Goal: Task Accomplishment & Management: Manage account settings

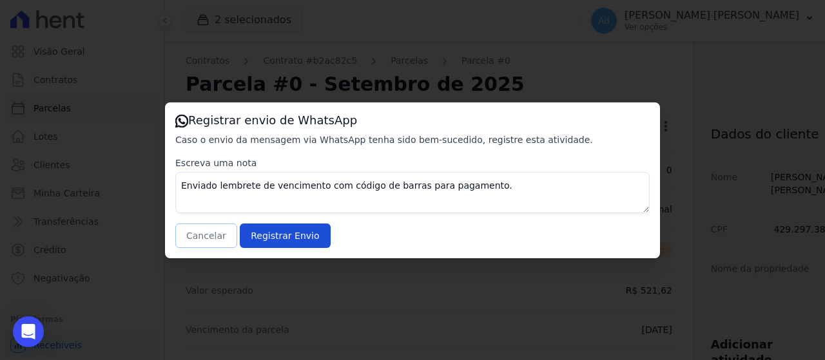
drag, startPoint x: 0, startPoint y: 0, endPoint x: 220, endPoint y: 235, distance: 321.9
click at [220, 235] on button "Cancelar" at bounding box center [206, 236] width 62 height 24
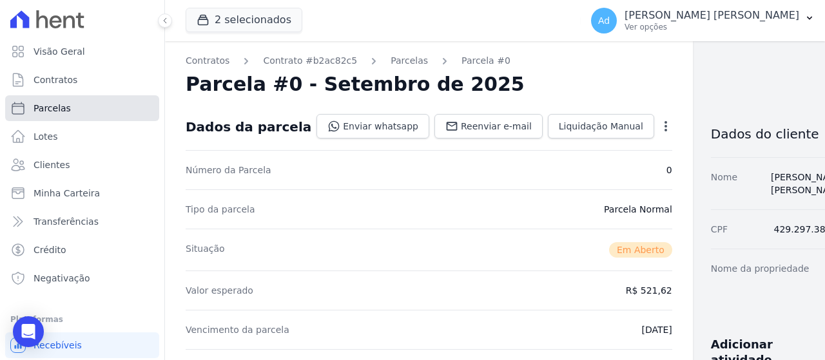
click at [75, 108] on link "Parcelas" at bounding box center [82, 108] width 154 height 26
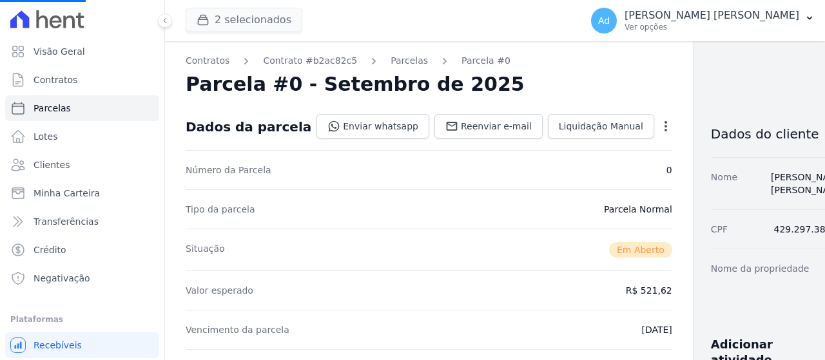
select select
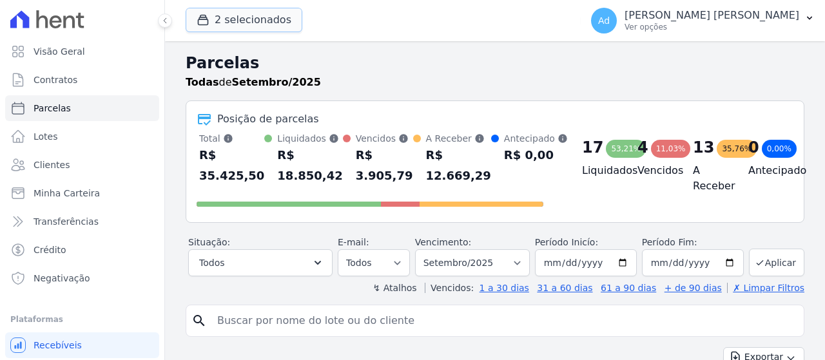
click at [224, 21] on button "2 selecionados" at bounding box center [244, 20] width 117 height 24
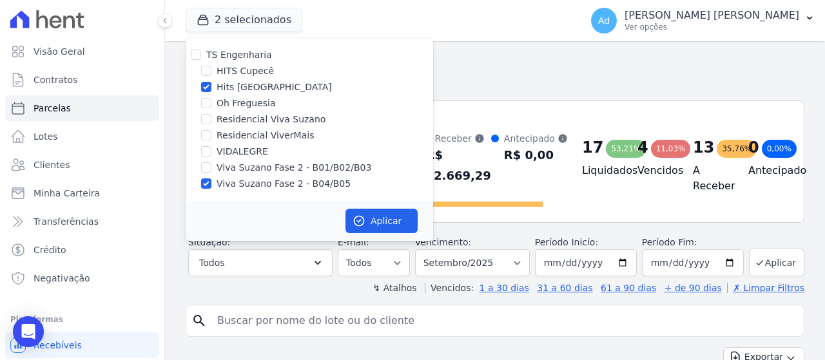
click at [216, 89] on div "Hits [GEOGRAPHIC_DATA]" at bounding box center [310, 88] width 248 height 14
click at [246, 166] on label "Viva Suzano Fase 2 - B01/B02/B03" at bounding box center [294, 168] width 155 height 14
click at [211, 166] on input "Viva Suzano Fase 2 - B01/B02/B03" at bounding box center [206, 167] width 10 height 10
checkbox input "true"
click at [252, 123] on label "Residencial Viva Suzano" at bounding box center [271, 120] width 109 height 14
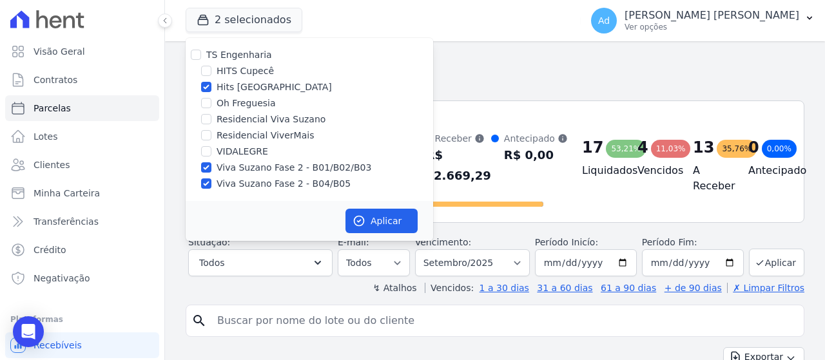
click at [211, 123] on input "Residencial Viva Suzano" at bounding box center [206, 119] width 10 height 10
checkbox input "true"
click at [364, 226] on icon "button" at bounding box center [359, 221] width 13 height 13
select select
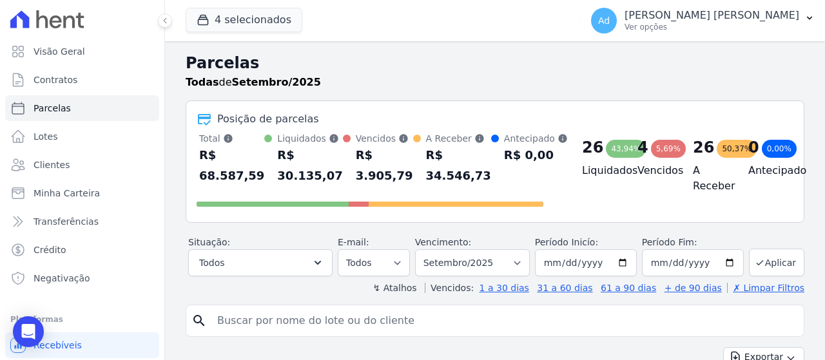
click at [327, 324] on input "search" at bounding box center [503, 321] width 589 height 26
type input "patricia"
select select
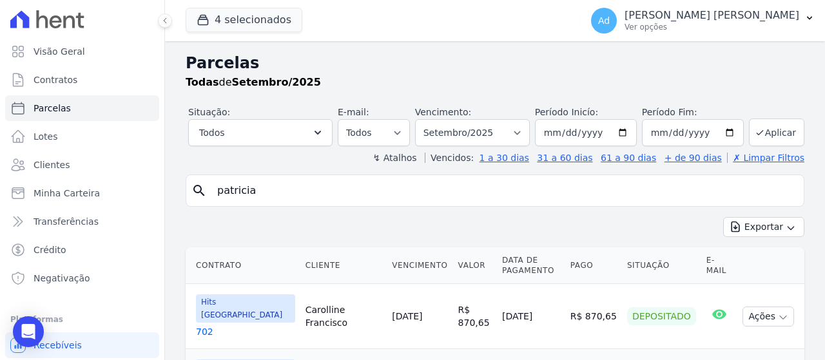
scroll to position [81, 0]
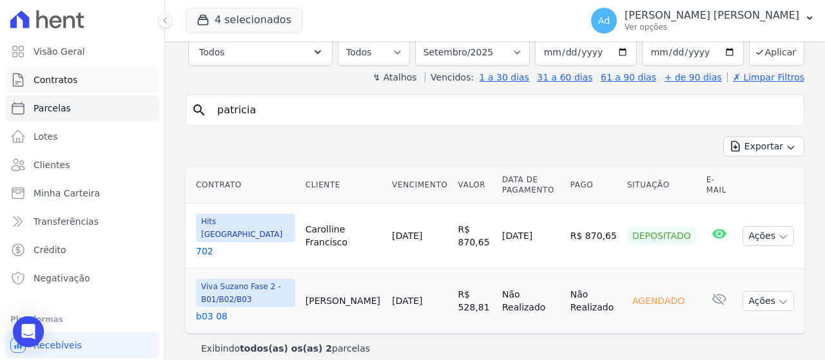
drag, startPoint x: 296, startPoint y: 110, endPoint x: 106, endPoint y: 91, distance: 191.1
click at [106, 91] on div "Visão Geral Contratos [GEOGRAPHIC_DATA] Lotes Clientes Minha Carteira Transferê…" at bounding box center [412, 180] width 825 height 360
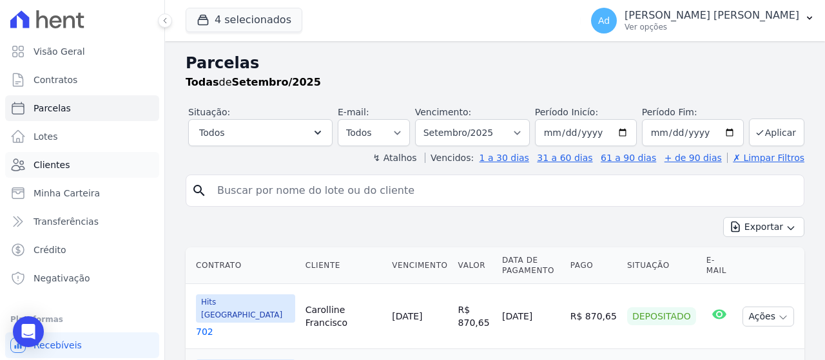
click at [60, 169] on span "Clientes" at bounding box center [52, 165] width 36 height 13
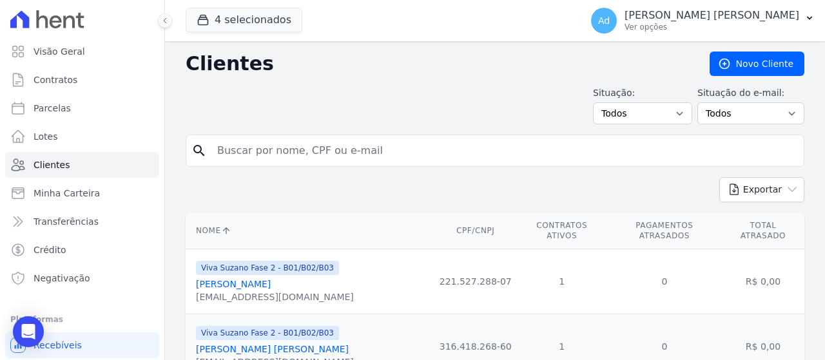
click at [311, 151] on input "search" at bounding box center [503, 151] width 589 height 26
type input "patricia"
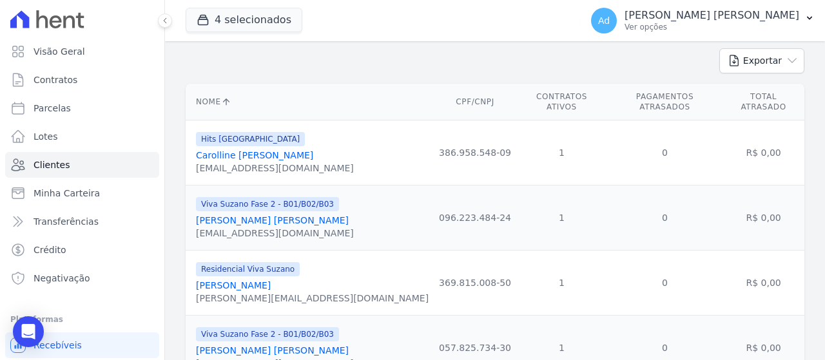
scroll to position [258, 0]
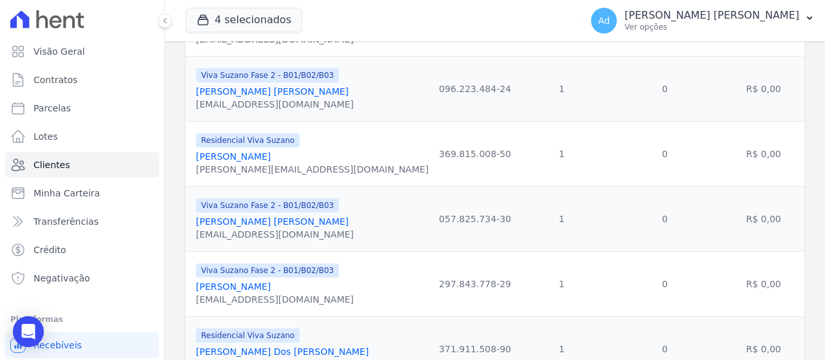
click at [265, 282] on link "[PERSON_NAME]" at bounding box center [233, 287] width 75 height 10
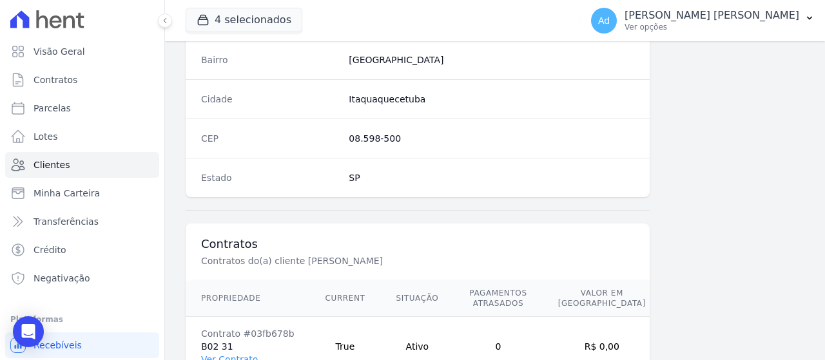
scroll to position [856, 0]
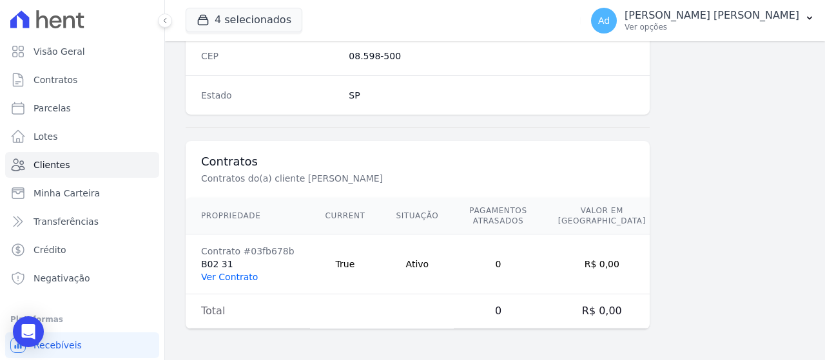
click at [231, 274] on link "Ver Contrato" at bounding box center [229, 277] width 57 height 10
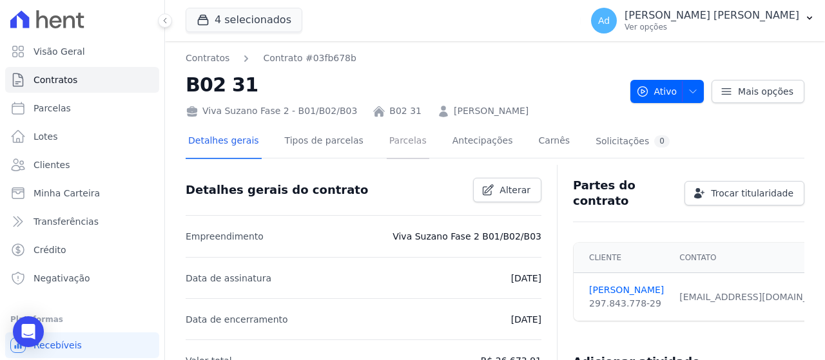
click at [387, 146] on link "Parcelas" at bounding box center [408, 142] width 43 height 34
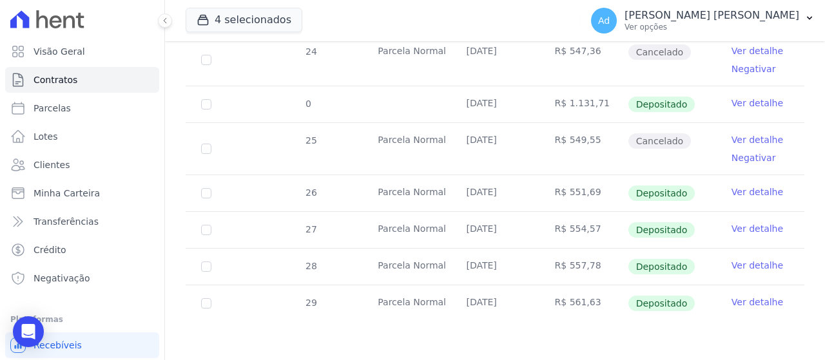
scroll to position [422, 0]
